Goal: Task Accomplishment & Management: Use online tool/utility

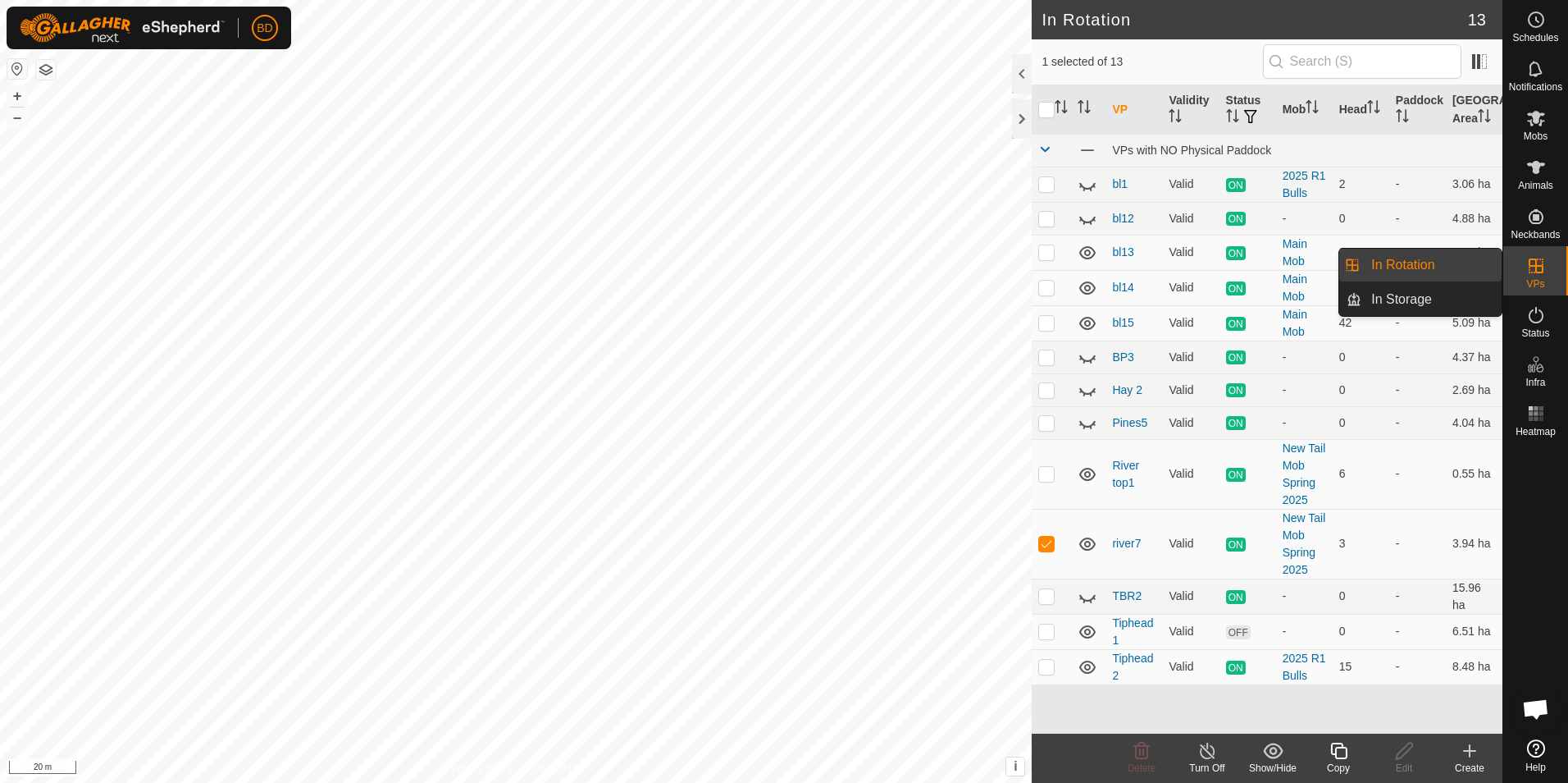
click at [1428, 263] on link "In Rotation" at bounding box center [1431, 265] width 140 height 33
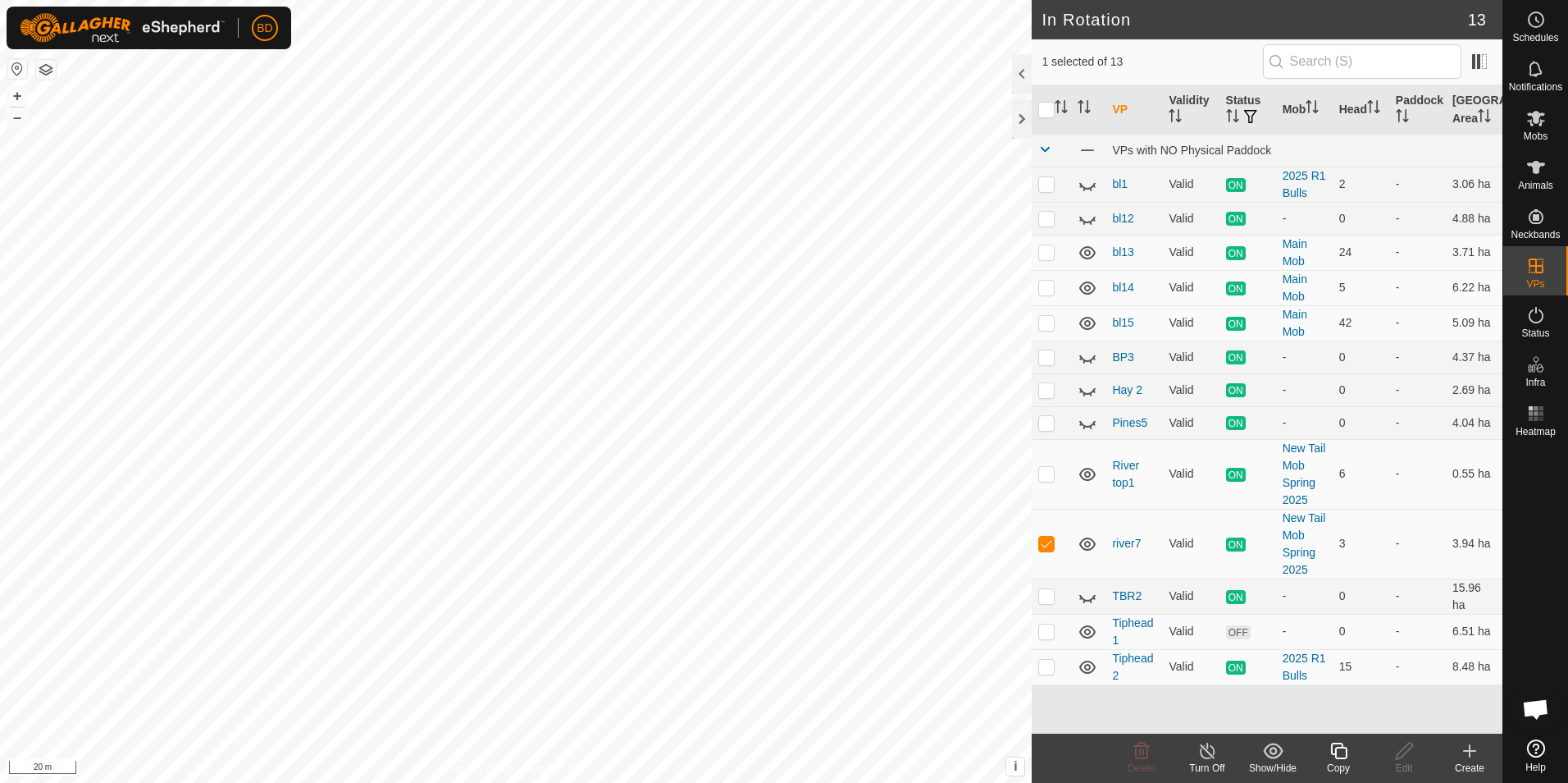
click at [1209, 756] on icon at bounding box center [1208, 750] width 21 height 20
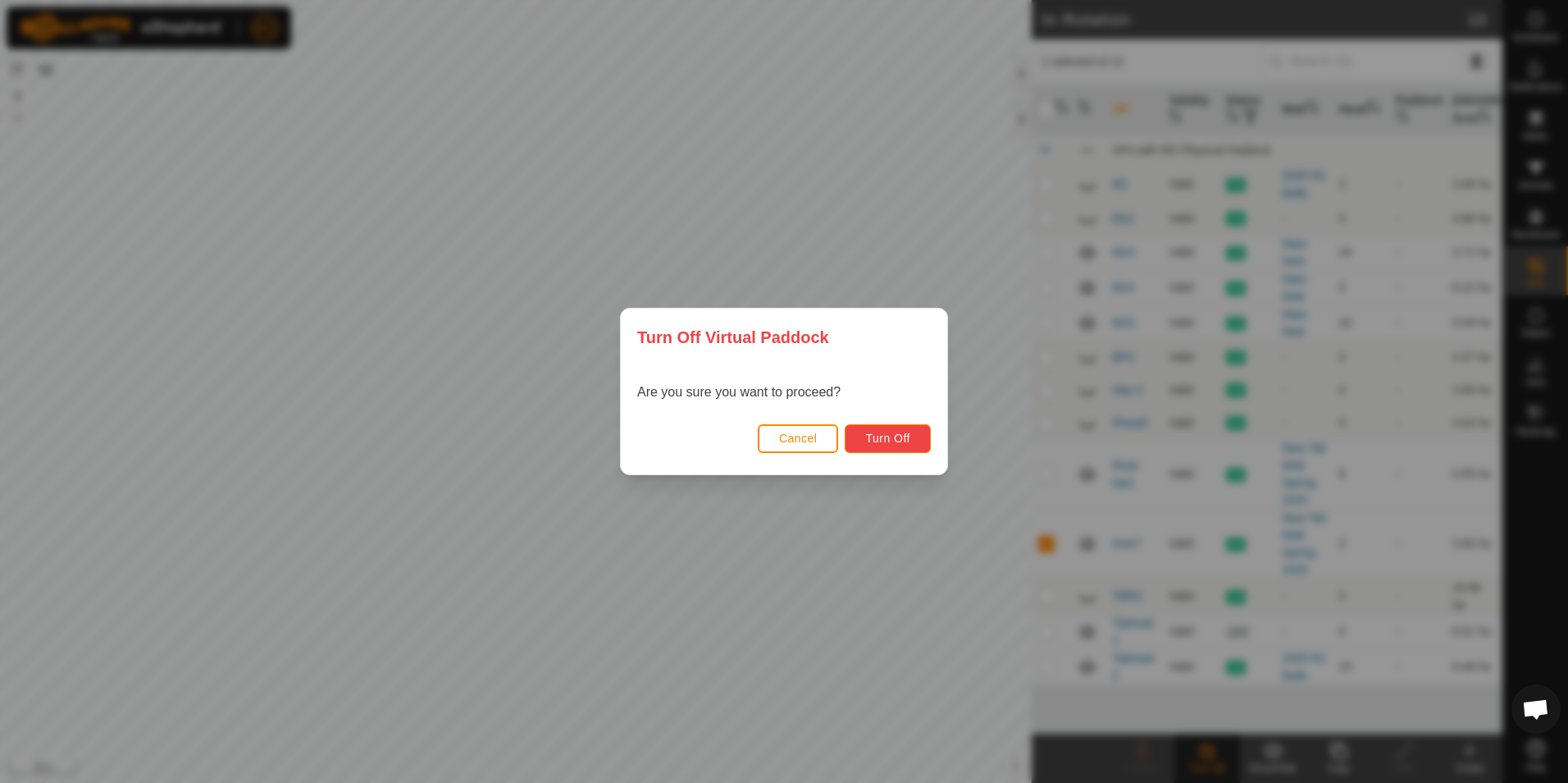
click at [891, 434] on span "Turn Off" at bounding box center [888, 438] width 45 height 13
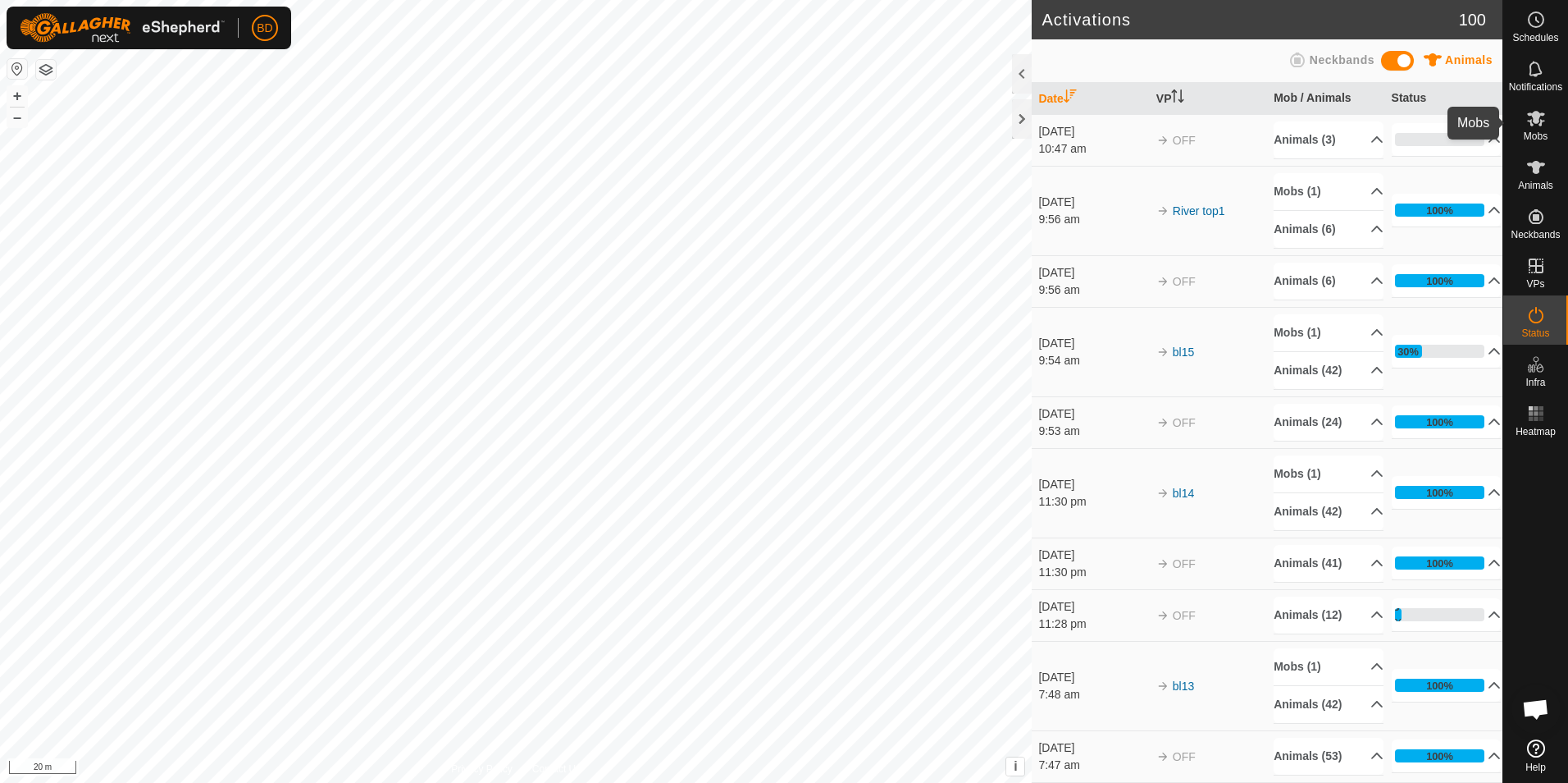
click at [1534, 126] on icon at bounding box center [1536, 117] width 20 height 20
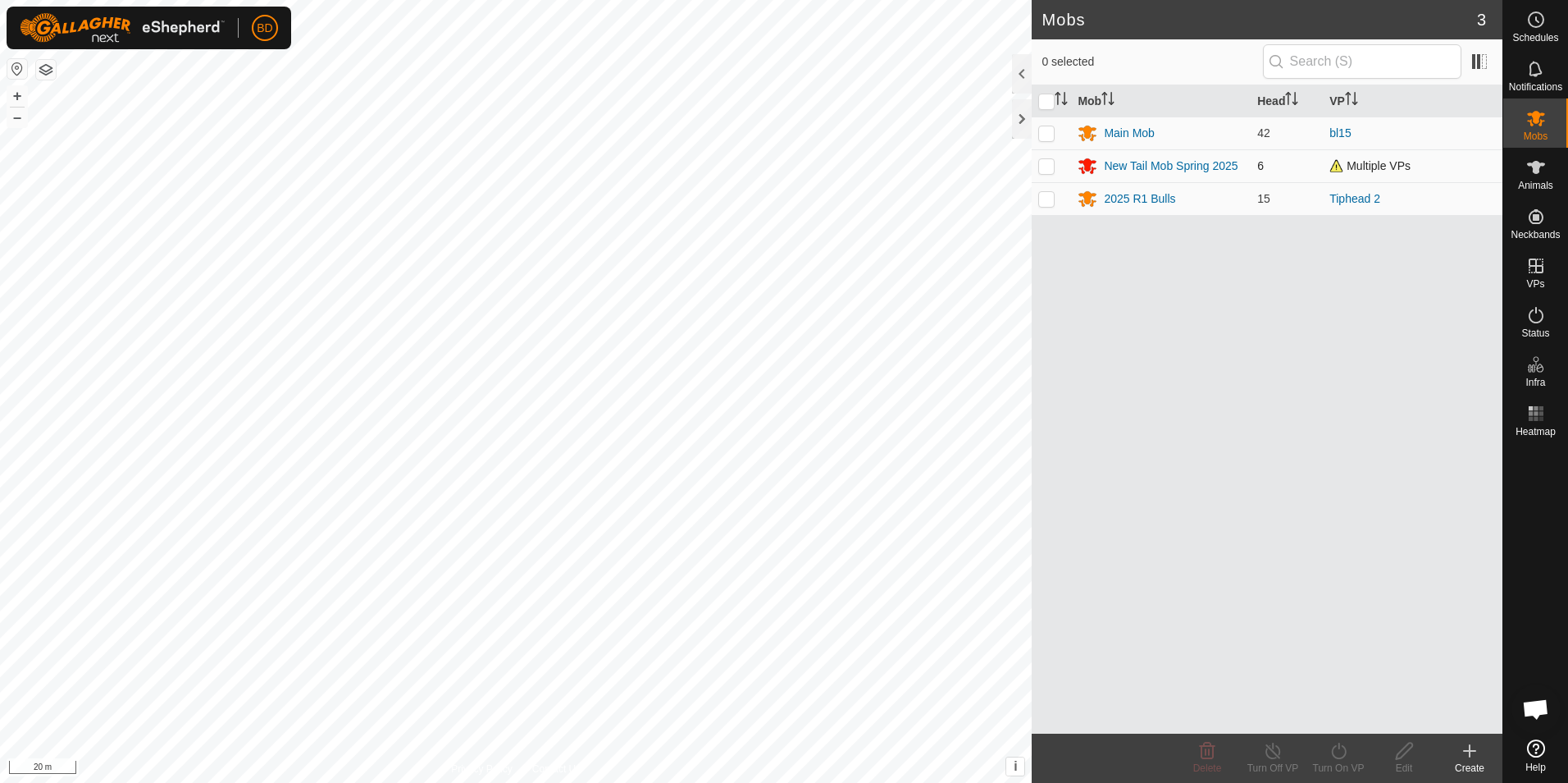
click at [1045, 168] on p-checkbox at bounding box center [1046, 166] width 16 height 13
checkbox input "true"
click at [1339, 765] on div "Turn On VP" at bounding box center [1339, 768] width 66 height 15
click at [1337, 717] on link "Now" at bounding box center [1388, 714] width 162 height 33
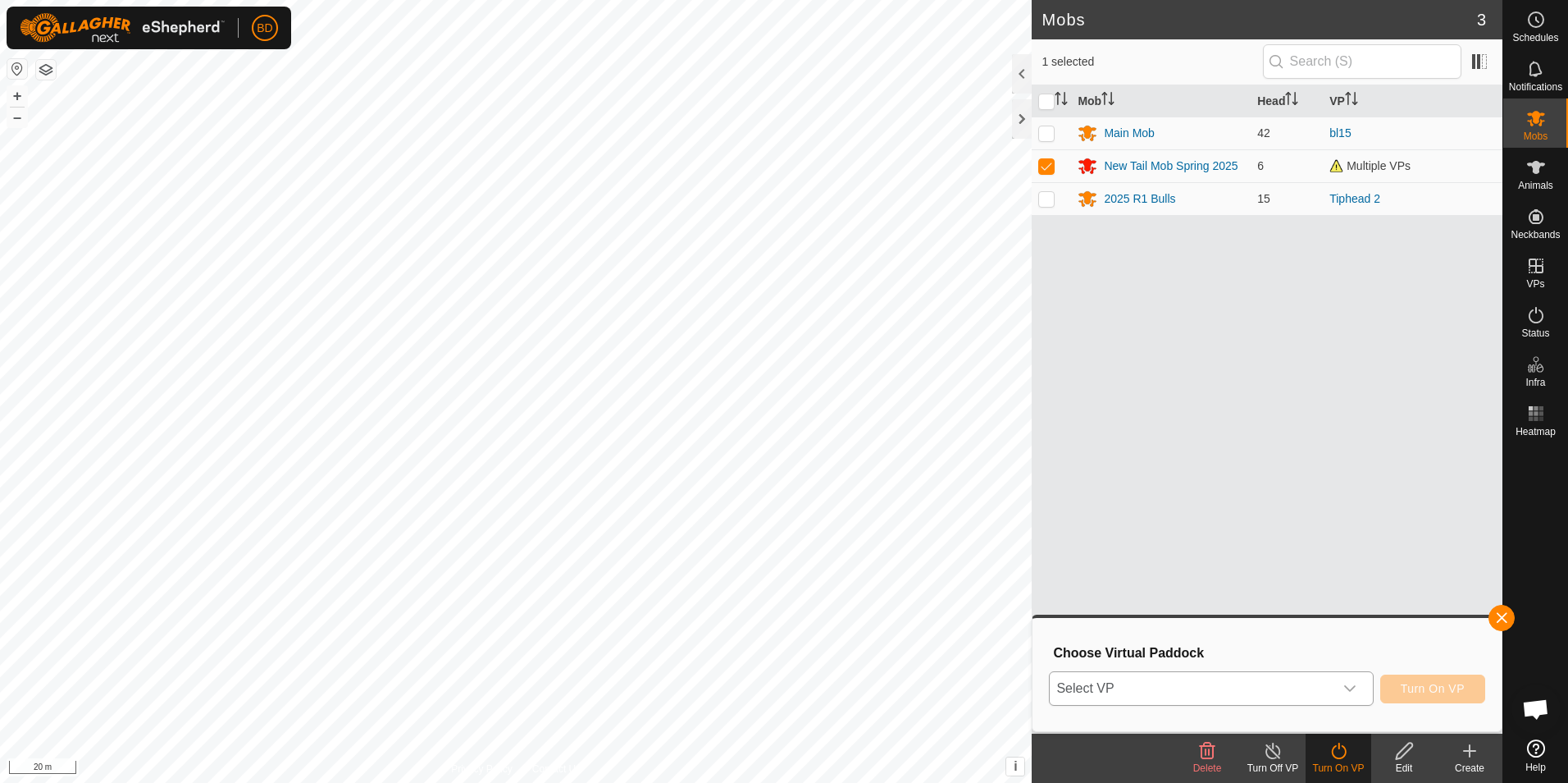
click at [1360, 693] on div "dropdown trigger" at bounding box center [1349, 688] width 33 height 33
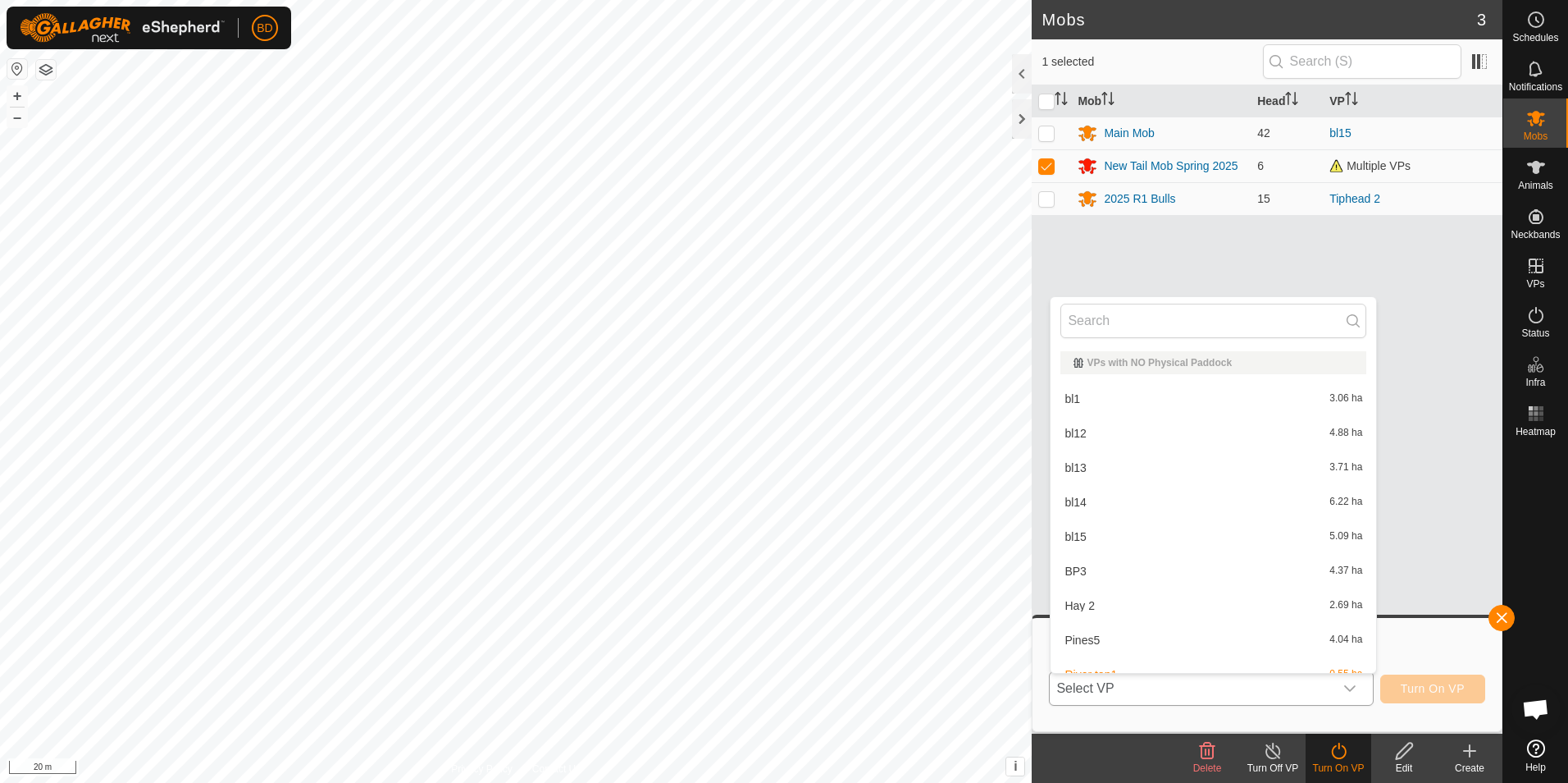
scroll to position [18, 0]
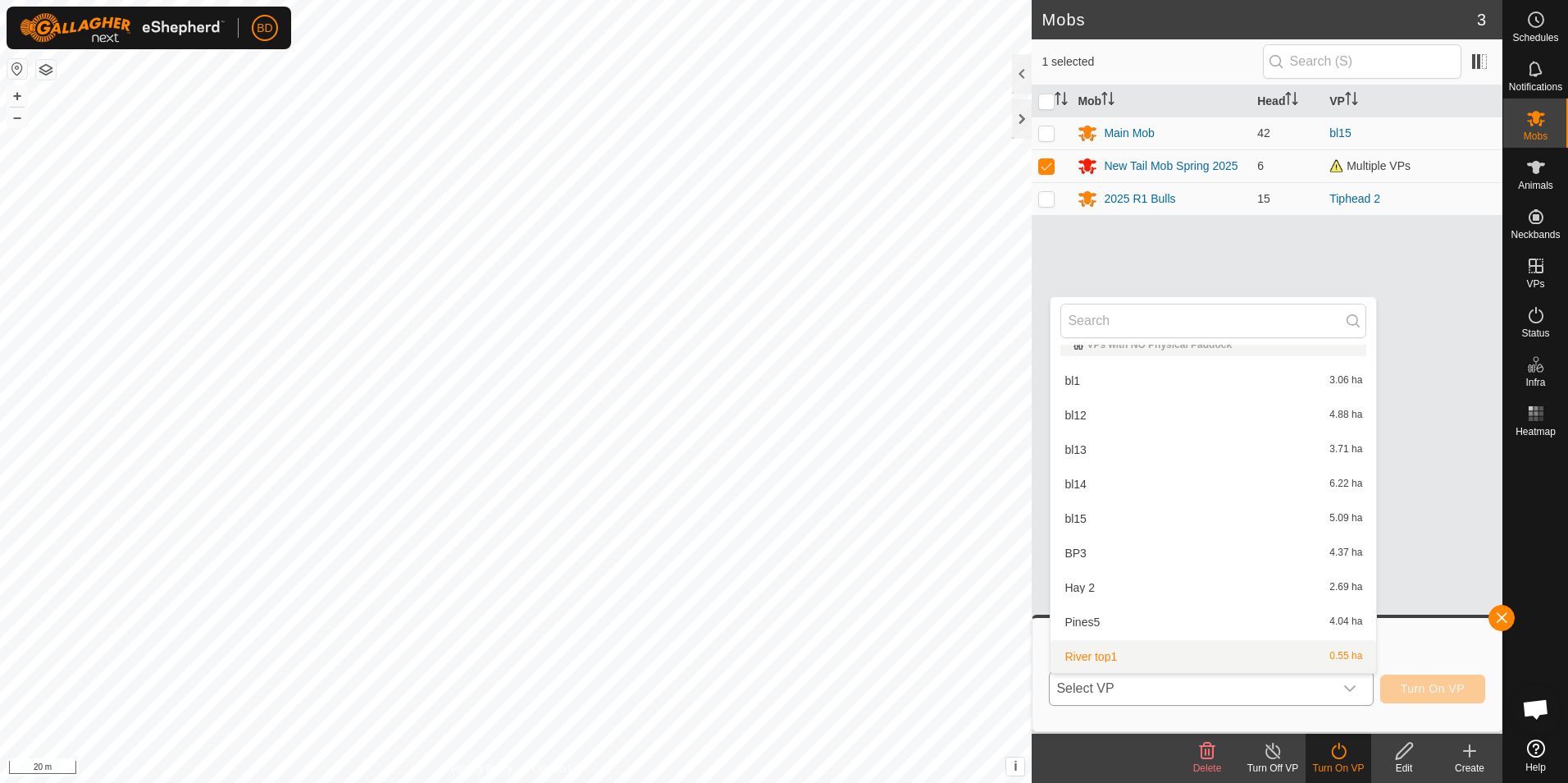
click at [1253, 649] on li "River top1 0.55 ha" at bounding box center [1213, 656] width 326 height 33
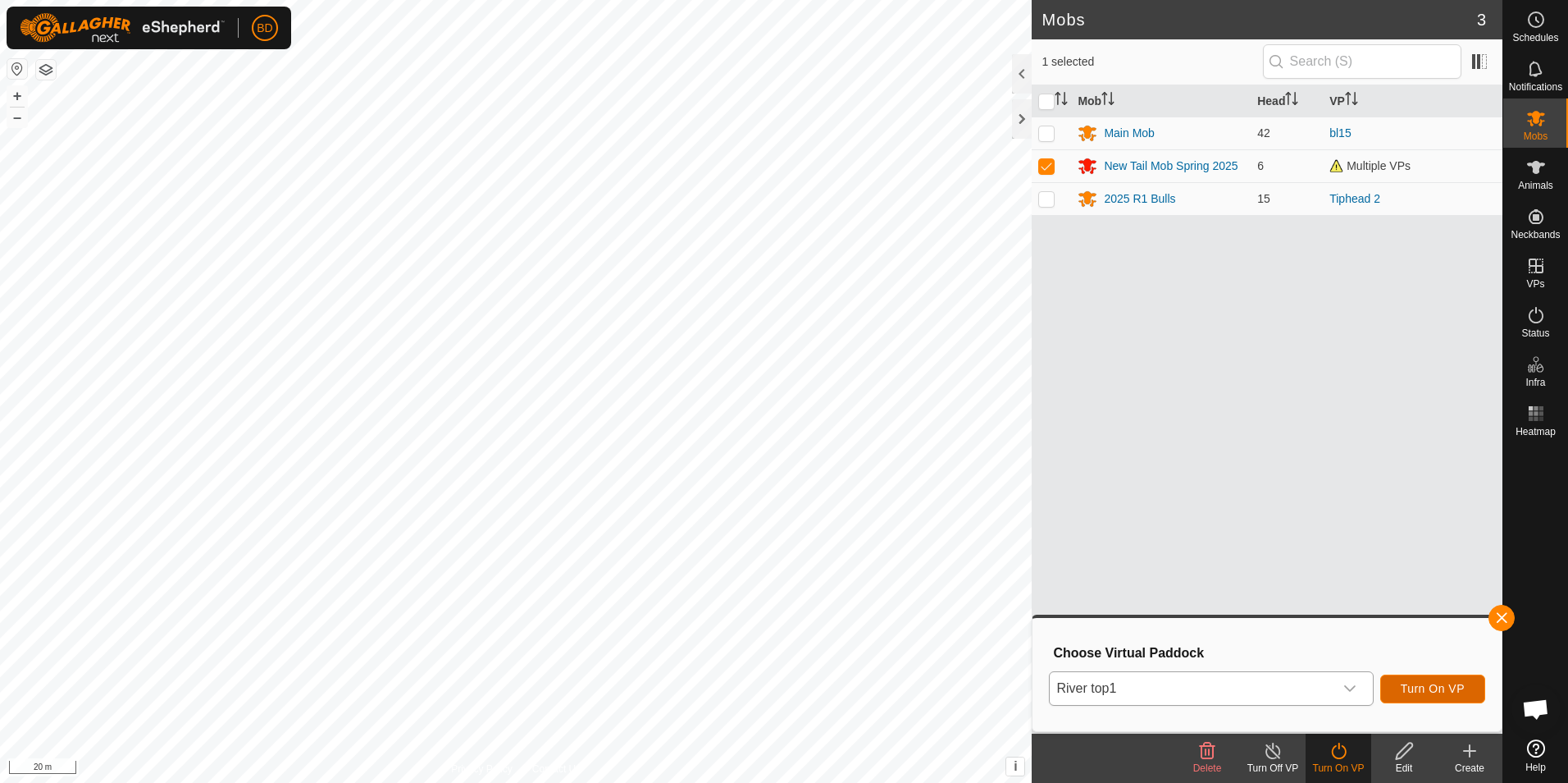
click at [1439, 694] on span "Turn On VP" at bounding box center [1433, 688] width 64 height 13
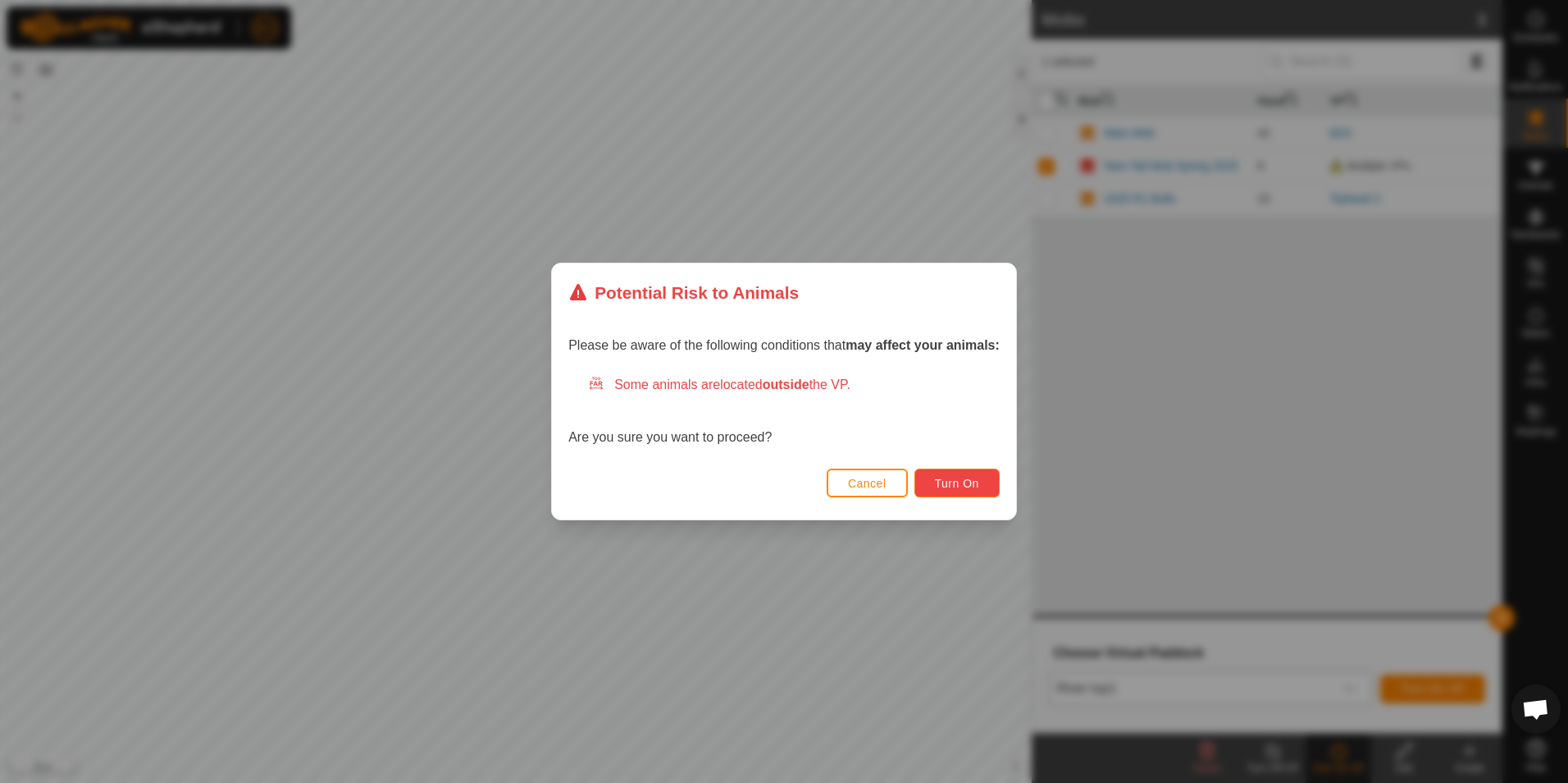
click at [971, 484] on span "Turn On" at bounding box center [957, 484] width 44 height 13
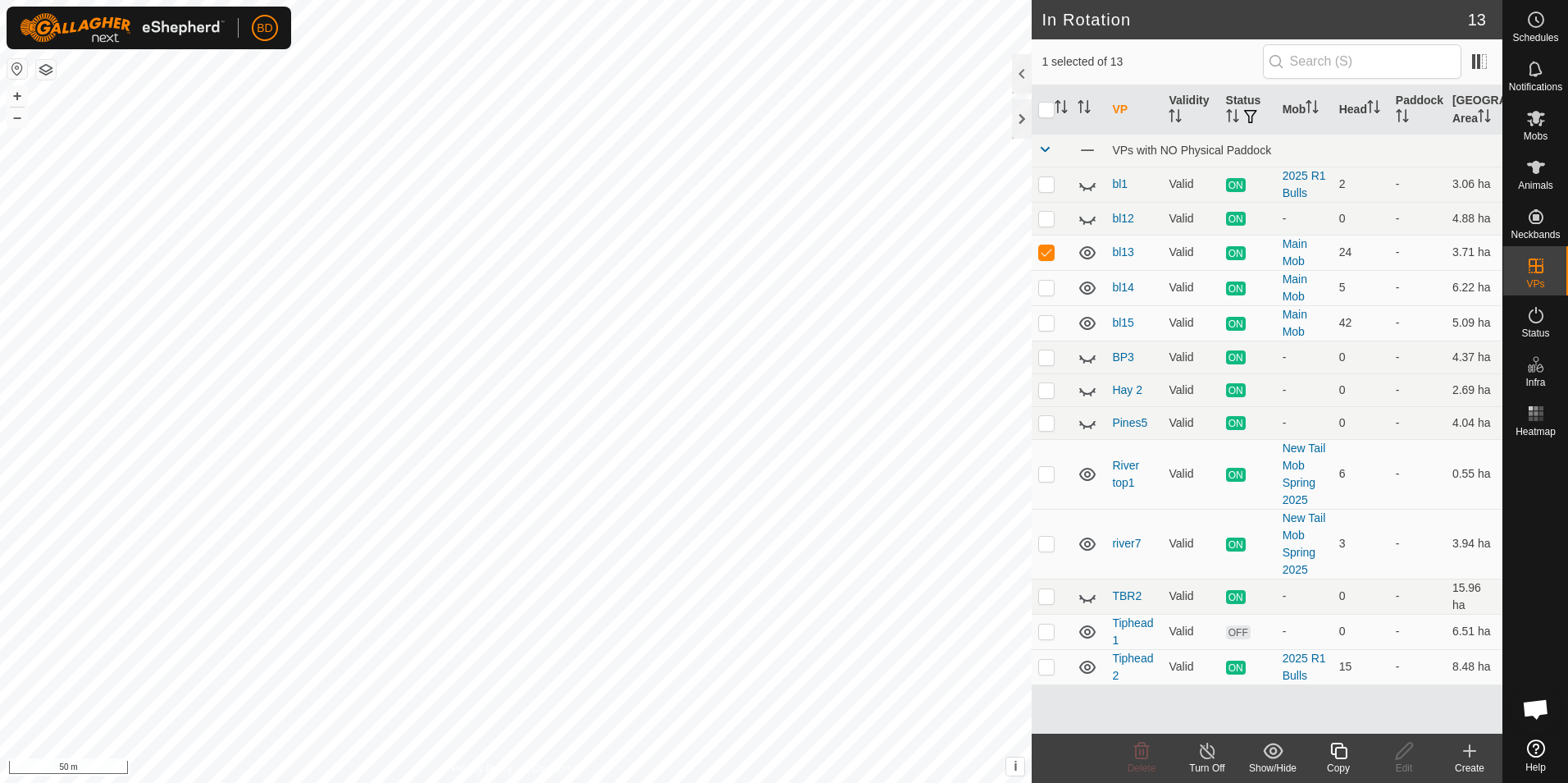
click at [1211, 754] on icon at bounding box center [1208, 750] width 21 height 20
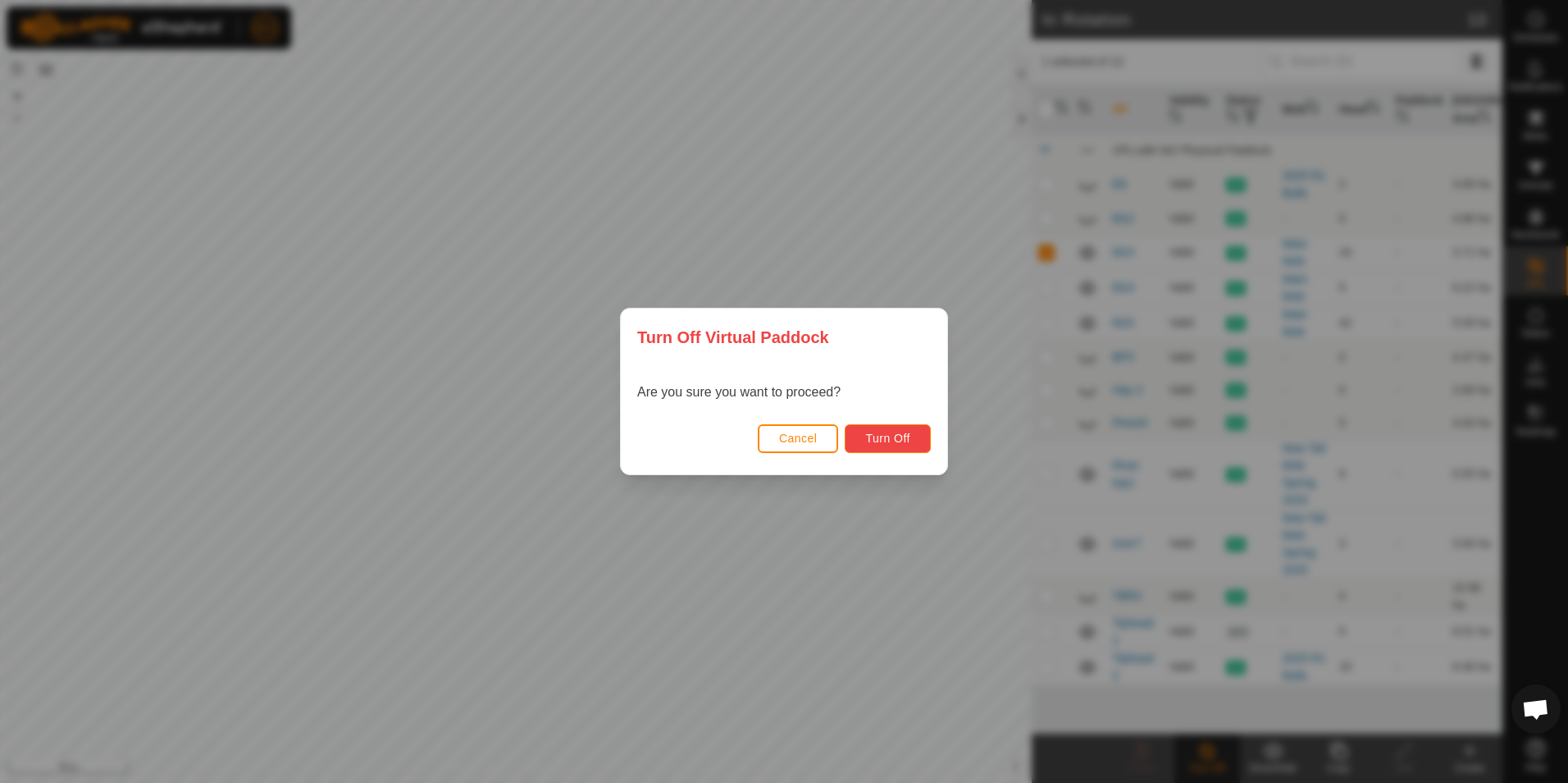
click at [920, 441] on button "Turn Off" at bounding box center [888, 438] width 86 height 29
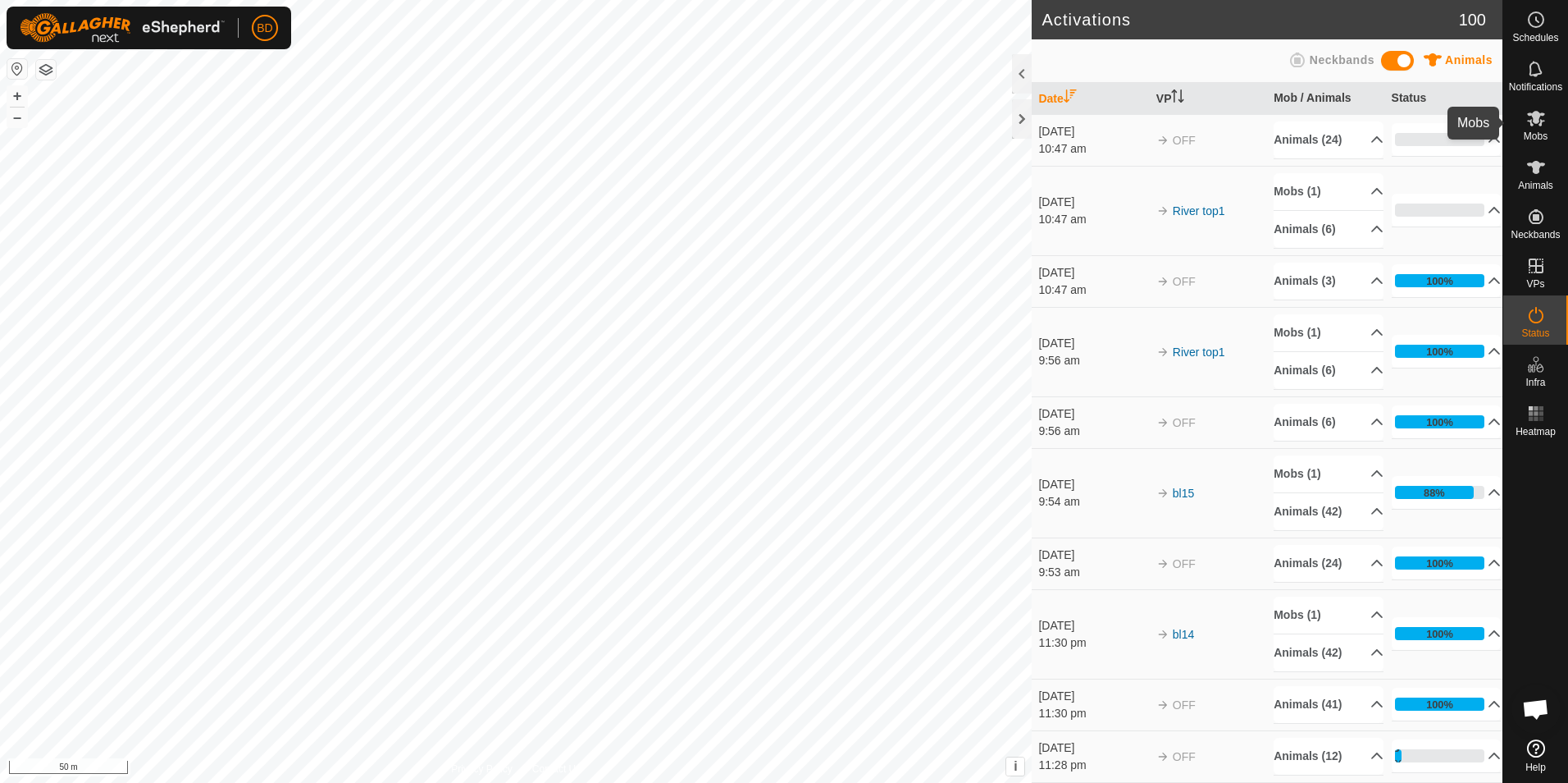
click at [1535, 129] on es-mob-svg-icon at bounding box center [1536, 118] width 29 height 26
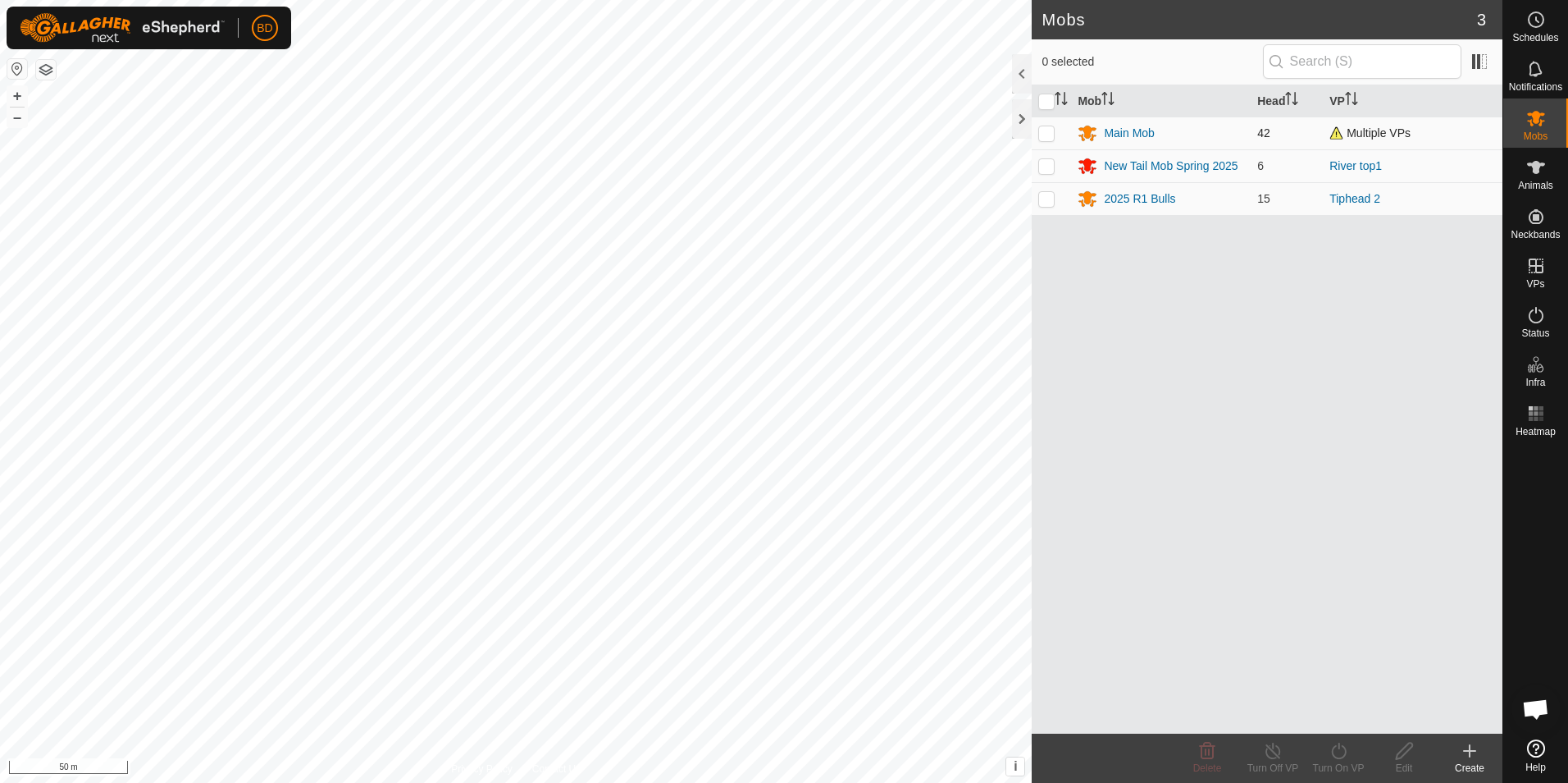
click at [1053, 131] on p-checkbox at bounding box center [1046, 133] width 16 height 13
checkbox input "true"
click at [1337, 757] on icon at bounding box center [1339, 750] width 21 height 20
click at [1352, 714] on link "Now" at bounding box center [1388, 714] width 162 height 33
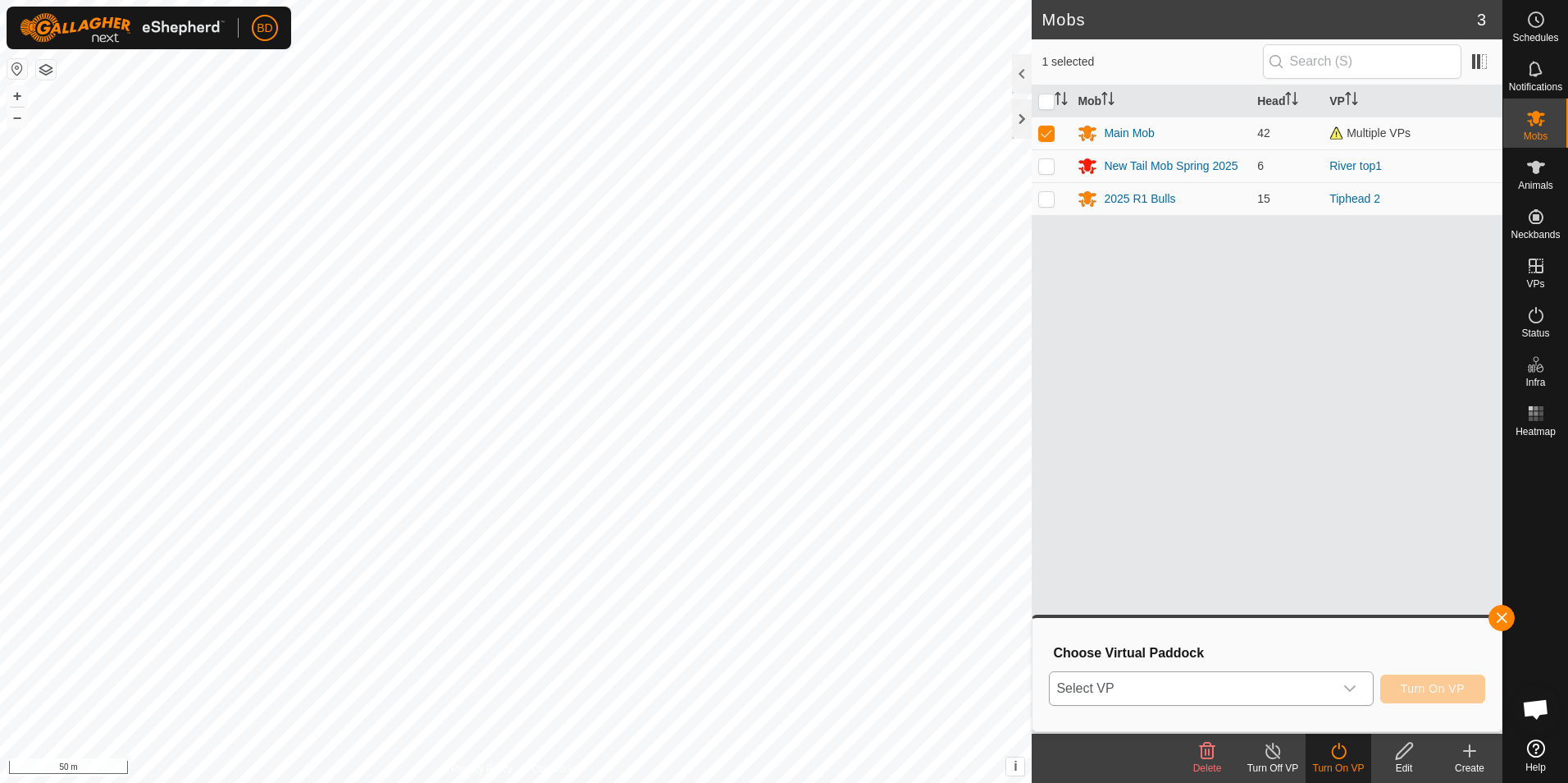
click at [1357, 688] on icon "dropdown trigger" at bounding box center [1350, 688] width 13 height 13
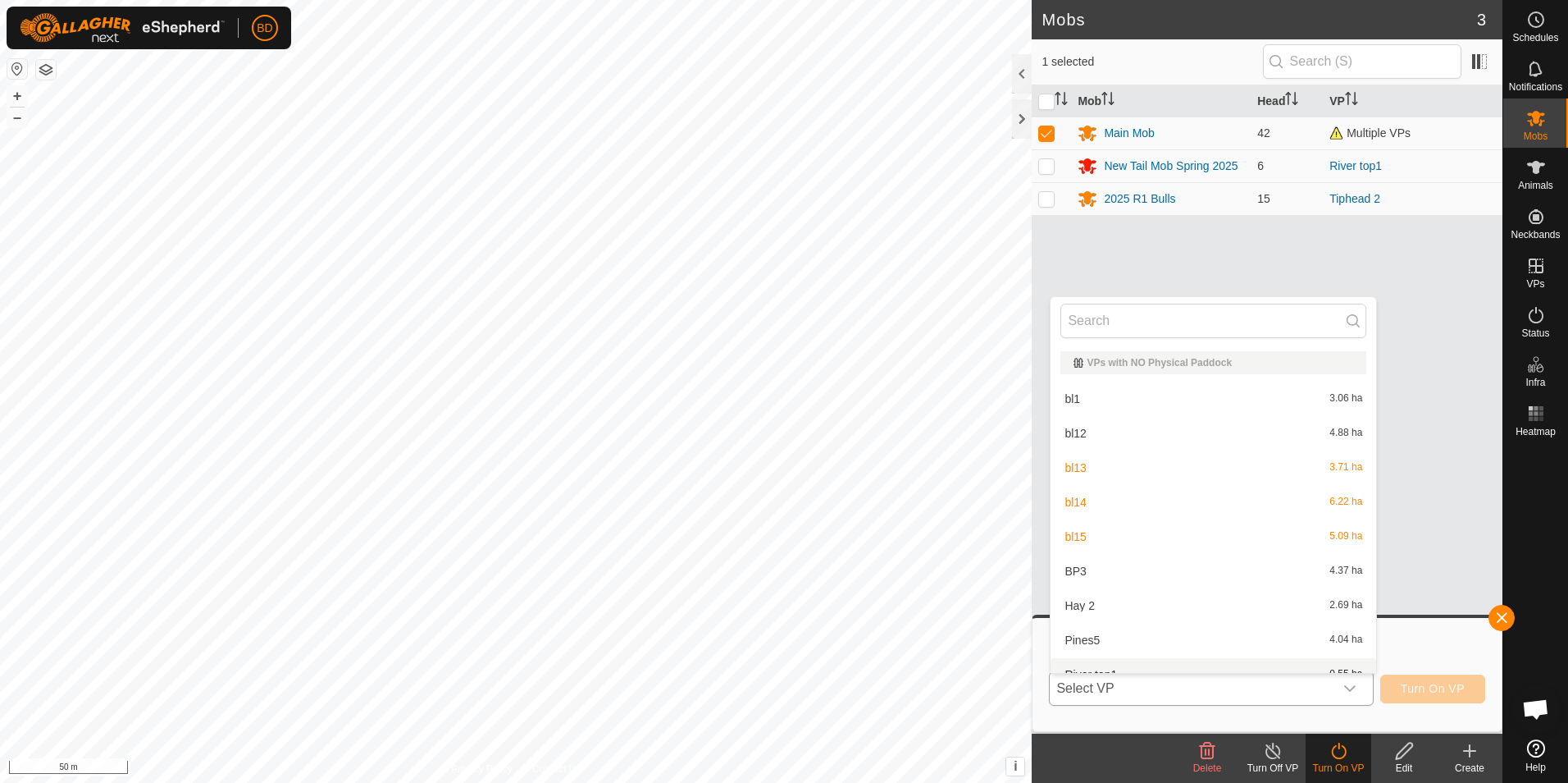
scroll to position [18, 0]
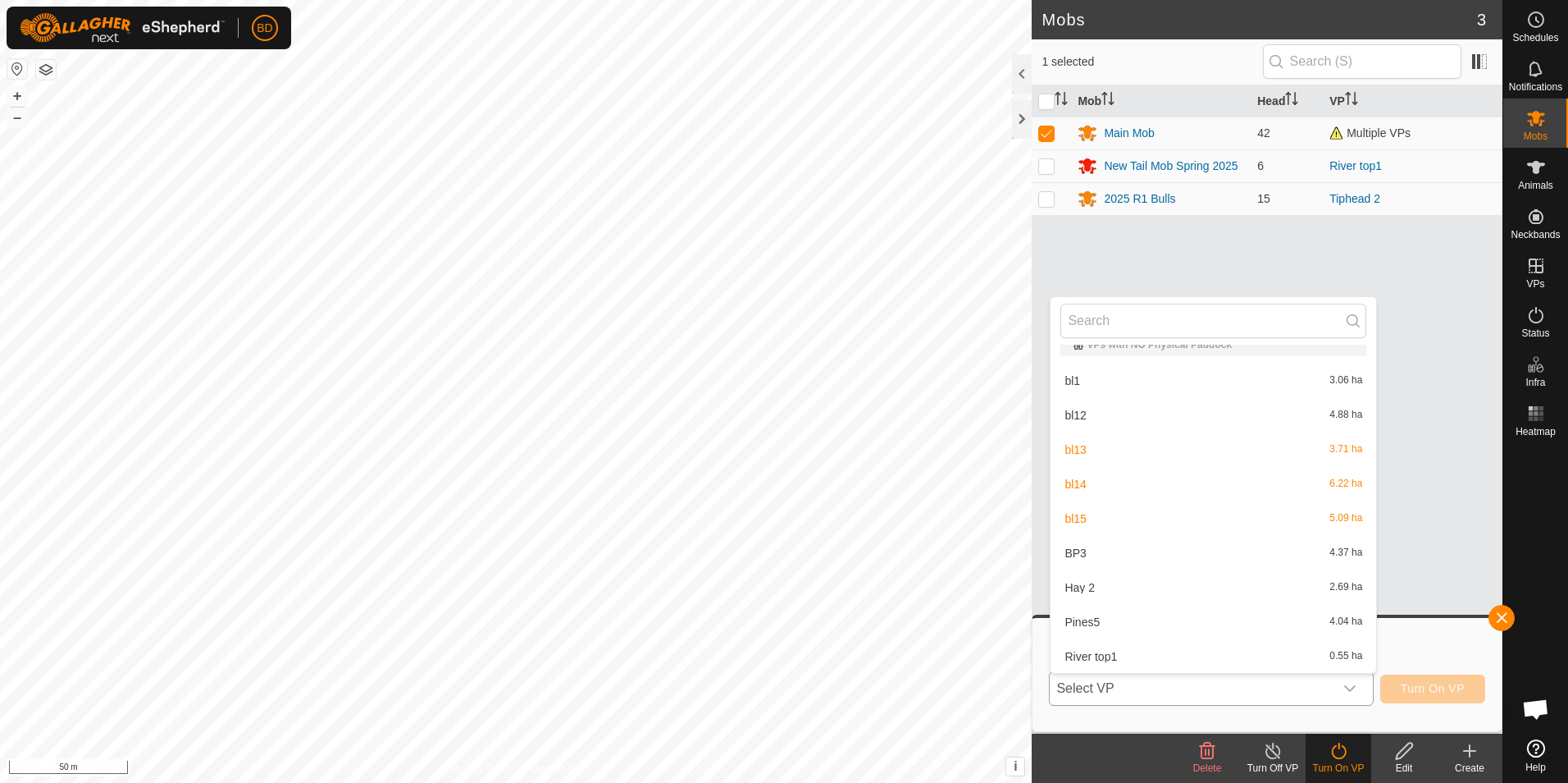
click at [1200, 517] on li "bl15 5.09 ha" at bounding box center [1213, 518] width 326 height 33
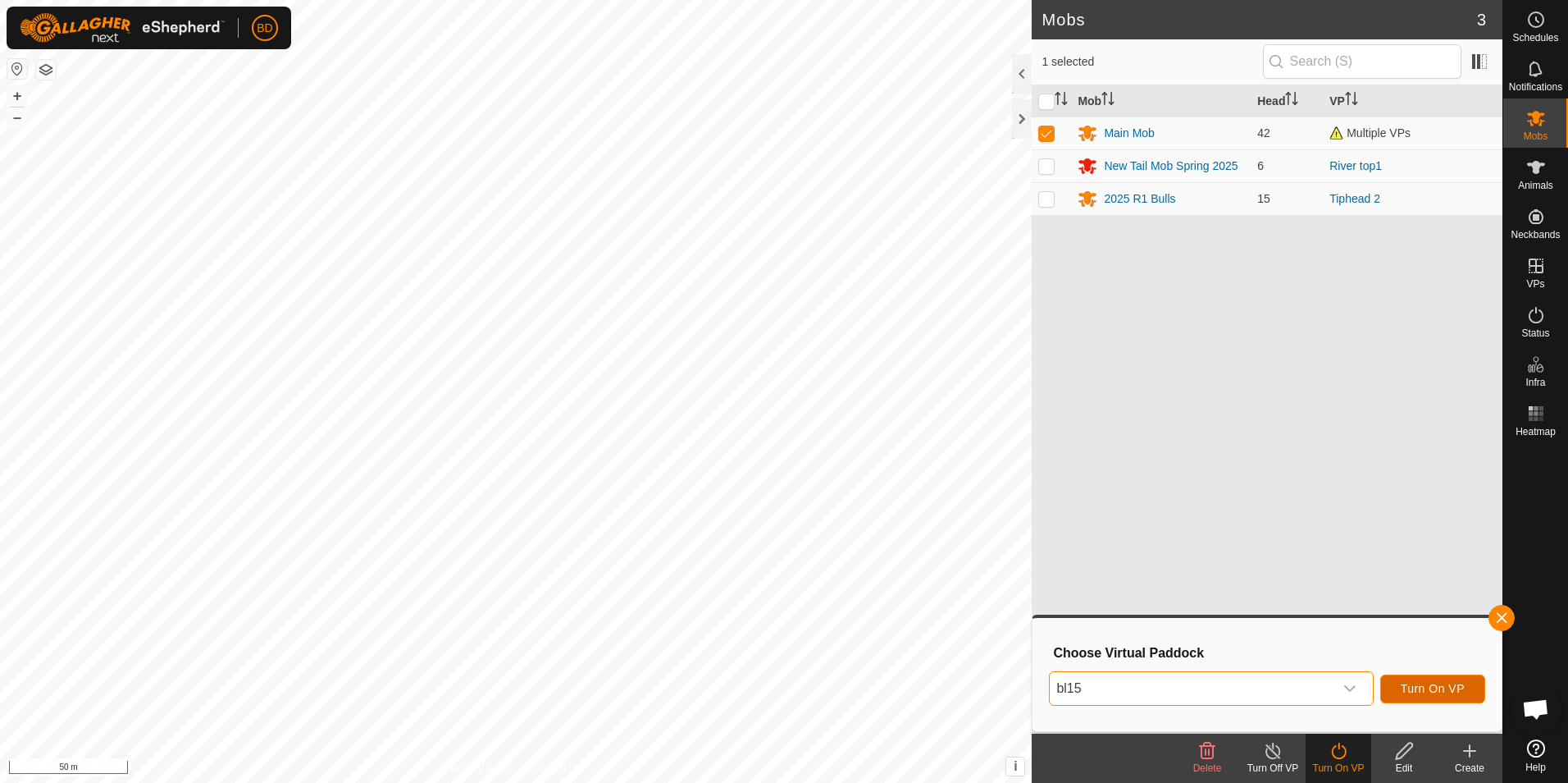
click at [1444, 688] on span "Turn On VP" at bounding box center [1433, 688] width 64 height 13
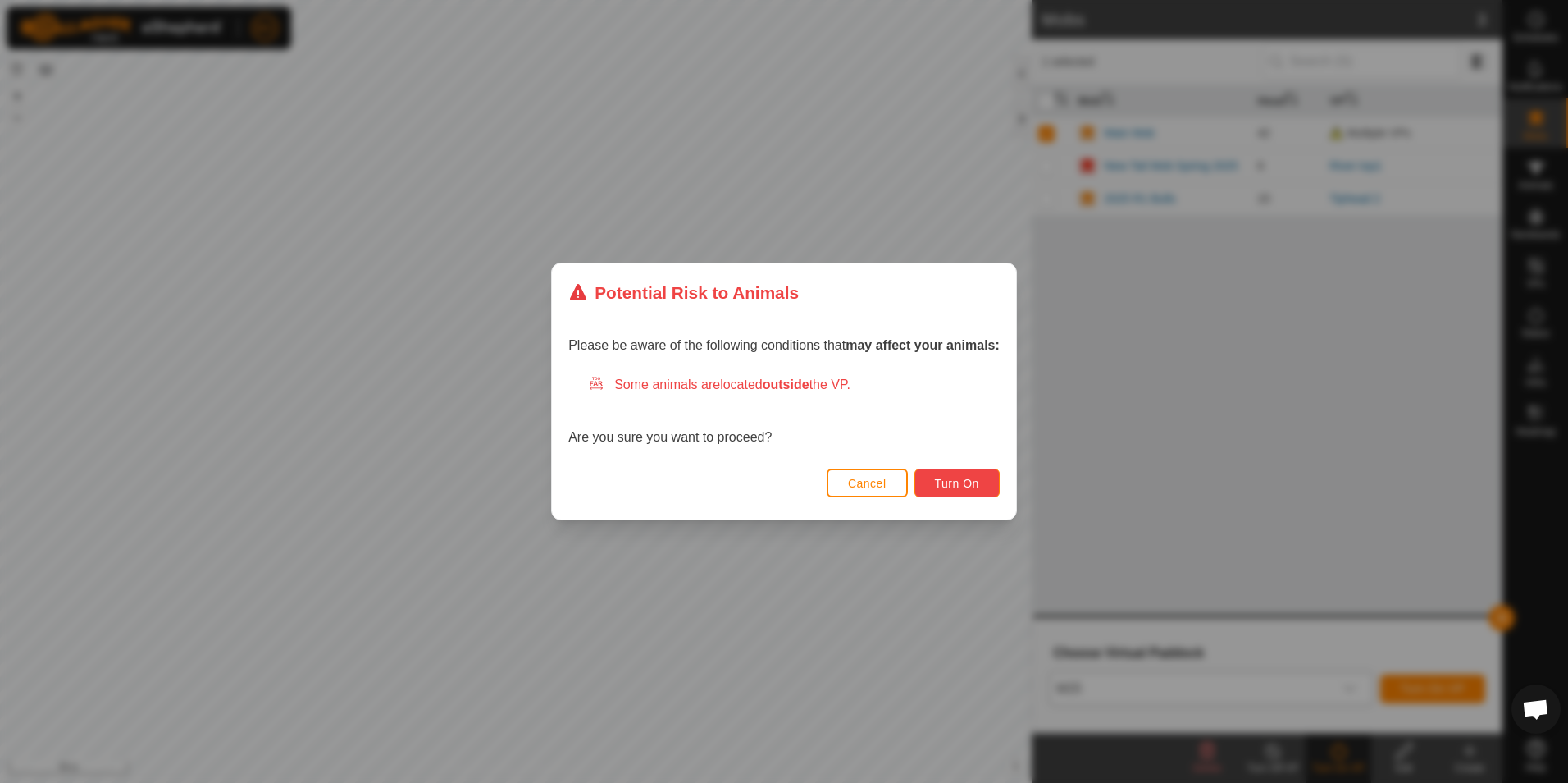
click at [948, 481] on span "Turn On" at bounding box center [957, 484] width 44 height 13
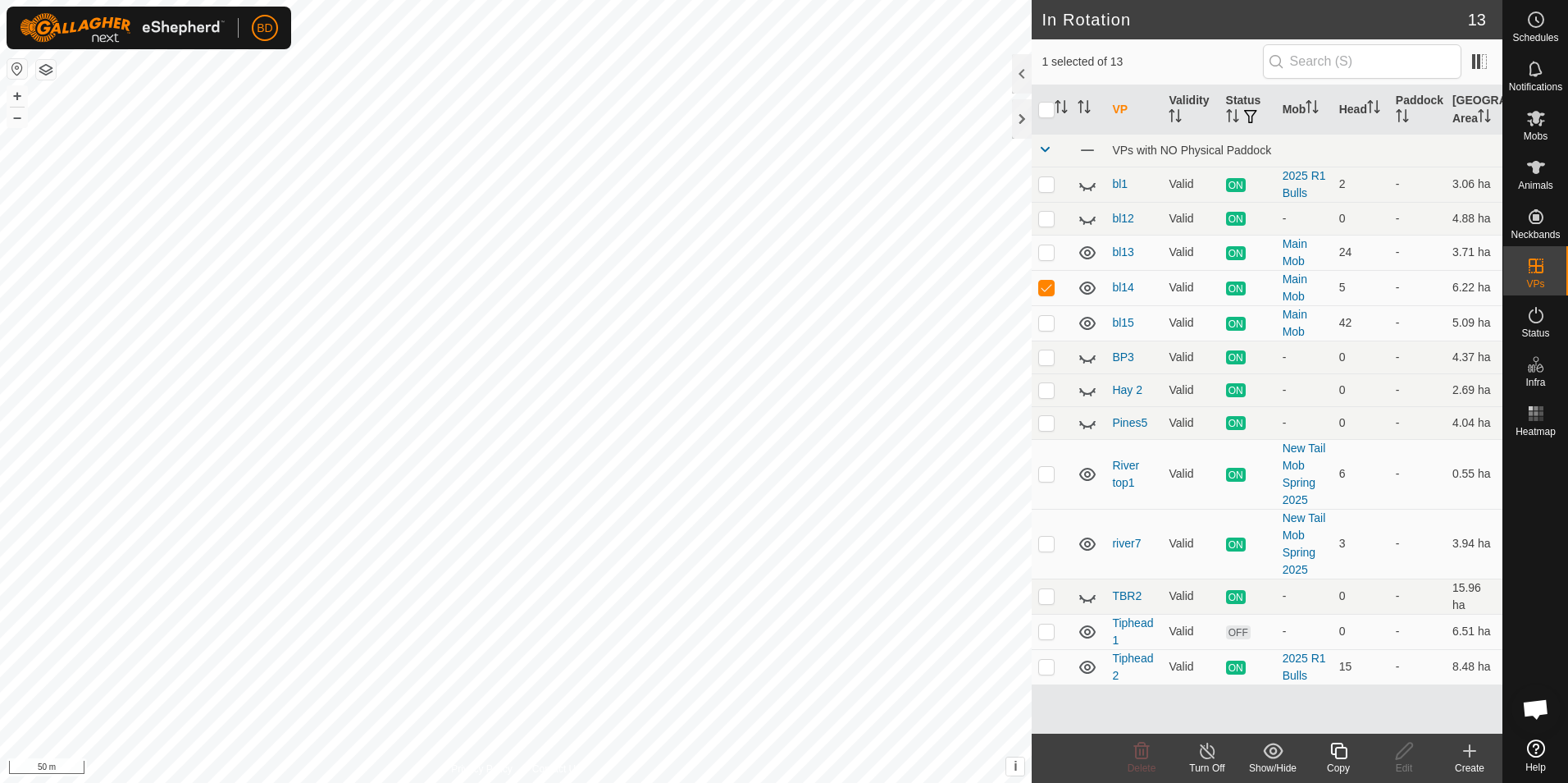
checkbox input "true"
checkbox input "false"
